Goal: Task Accomplishment & Management: Use online tool/utility

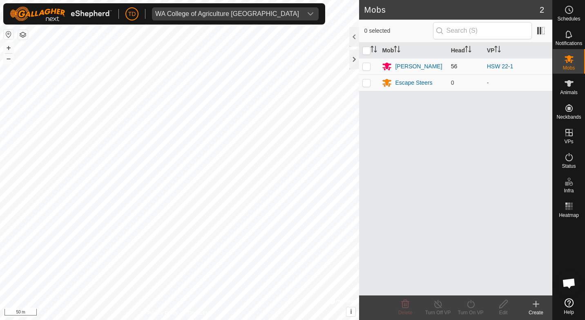
click at [367, 67] on p-checkbox at bounding box center [367, 66] width 8 height 7
checkbox input "true"
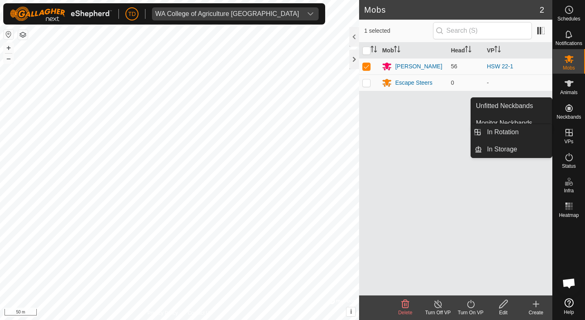
click at [427, 131] on icon at bounding box center [569, 133] width 10 height 10
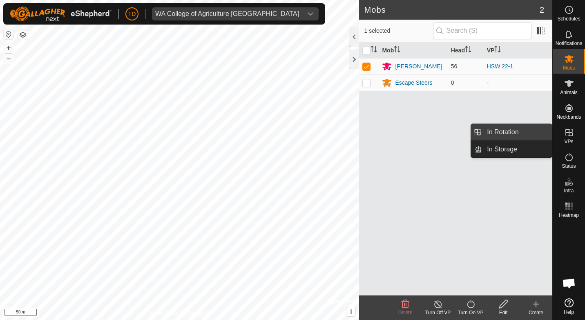
click at [427, 129] on link "In Rotation" at bounding box center [517, 132] width 70 height 16
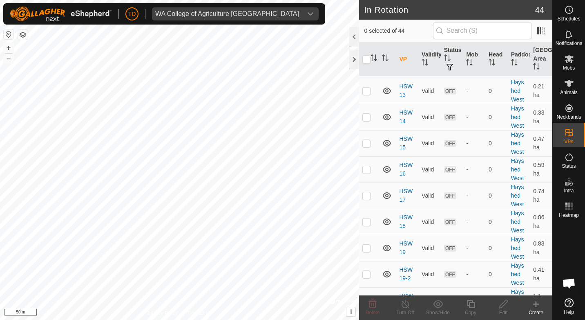
scroll to position [817, 0]
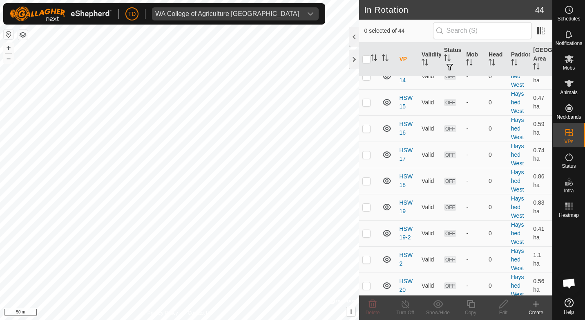
checkbox input "true"
click at [427, 304] on icon at bounding box center [471, 304] width 10 height 10
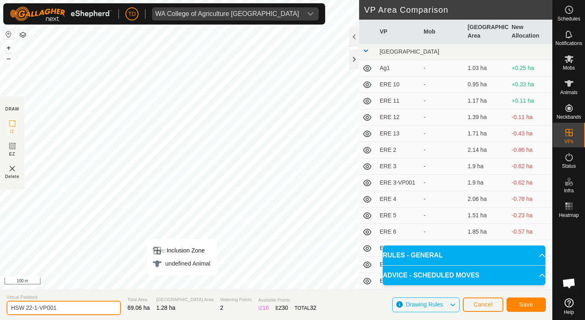
drag, startPoint x: 61, startPoint y: 307, endPoint x: 9, endPoint y: 307, distance: 51.9
click at [9, 307] on input "HSW 22-1-VP001" at bounding box center [64, 307] width 114 height 14
type input "To Main Cattle Yards"
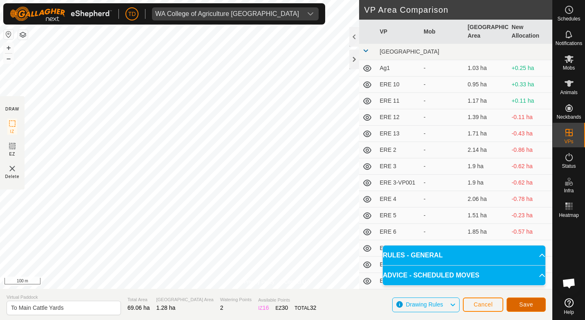
click at [427, 304] on span "Save" at bounding box center [526, 304] width 14 height 7
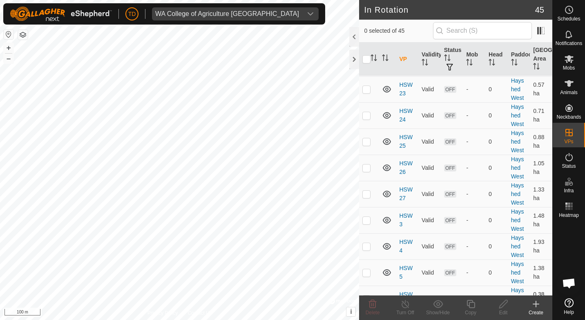
scroll to position [1145, 0]
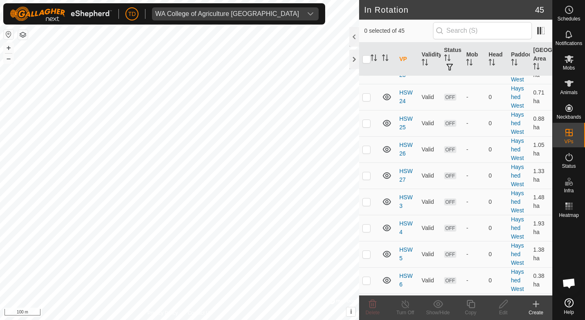
checkbox input "true"
click at [427, 307] on icon at bounding box center [504, 304] width 10 height 10
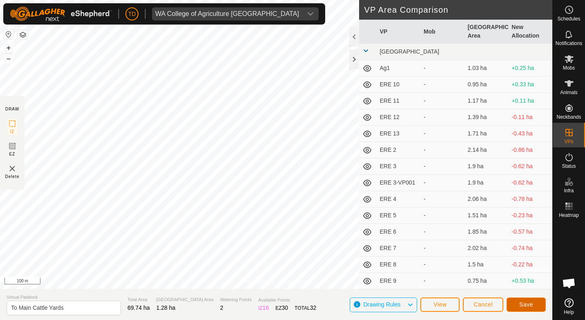
click at [427, 307] on span "Save" at bounding box center [526, 304] width 14 height 7
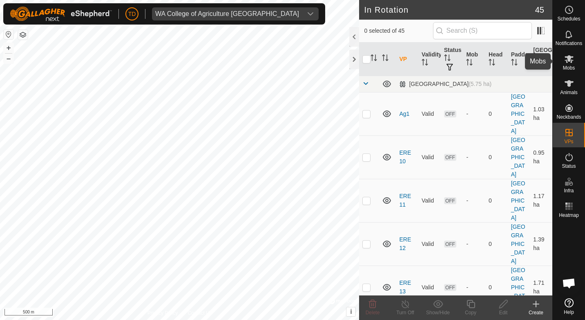
click at [427, 59] on icon at bounding box center [569, 59] width 9 height 8
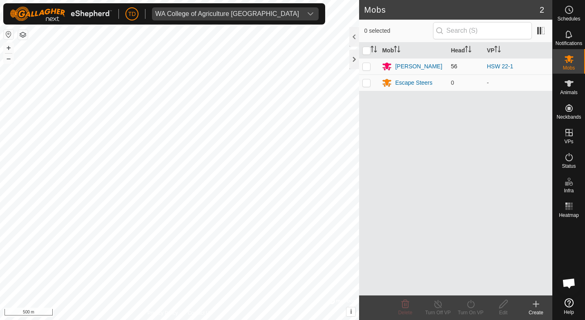
click at [365, 64] on p-checkbox at bounding box center [367, 66] width 8 height 7
checkbox input "true"
click at [427, 311] on div "Turn On VP" at bounding box center [470, 312] width 33 height 7
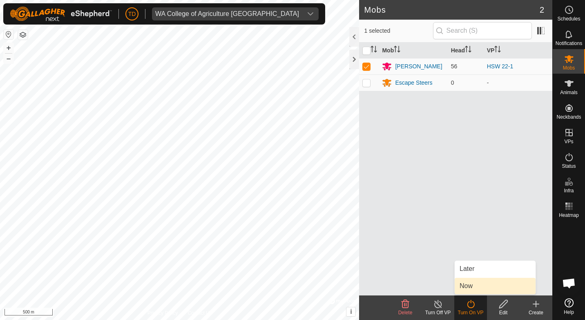
click at [427, 284] on span "Now" at bounding box center [466, 286] width 13 height 10
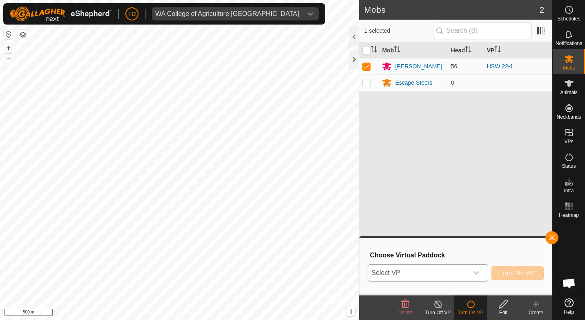
click at [427, 277] on div "dropdown trigger" at bounding box center [476, 272] width 16 height 16
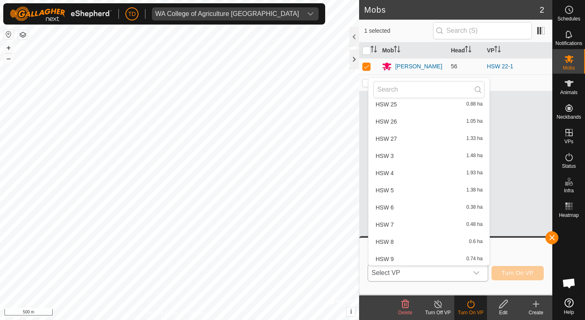
scroll to position [646, 0]
click at [417, 256] on li "To Main Cattle Yards 1.28 ha" at bounding box center [429, 256] width 121 height 16
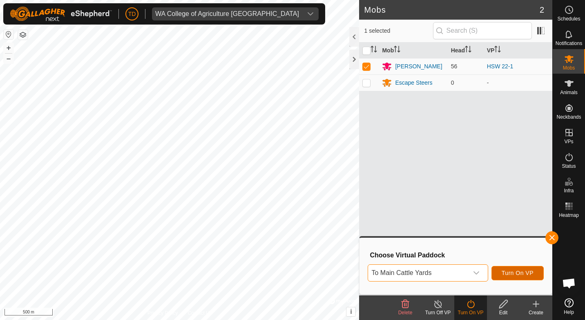
click at [427, 275] on span "Turn On VP" at bounding box center [518, 272] width 32 height 7
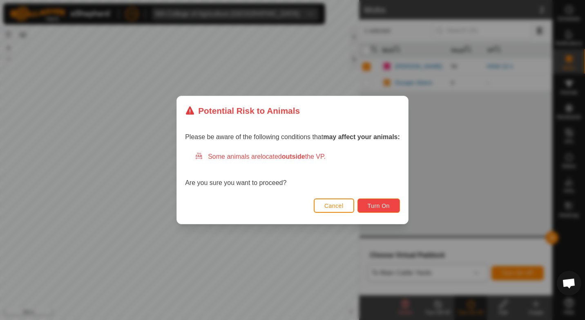
click at [377, 206] on span "Turn On" at bounding box center [379, 205] width 22 height 7
